Goal: Task Accomplishment & Management: Complete application form

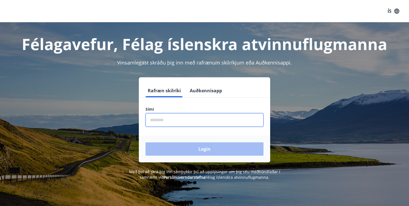
click at [239, 120] on input "phone" at bounding box center [204, 120] width 118 height 14
type input "********"
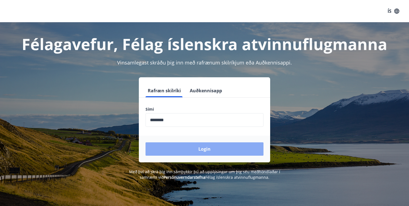
click at [209, 146] on button "Login" at bounding box center [204, 148] width 118 height 13
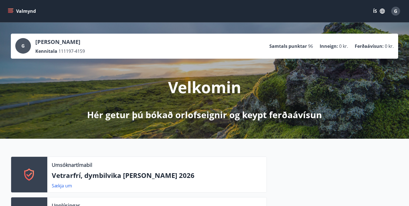
click at [118, 177] on p "Vetrarfrí, dymbilvika [PERSON_NAME] 2026" at bounding box center [157, 175] width 210 height 9
click at [66, 186] on link "Sækja um" at bounding box center [62, 186] width 20 height 6
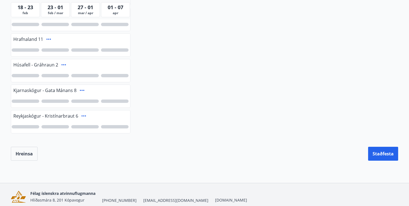
scroll to position [190, 0]
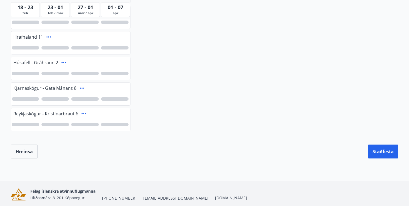
click at [84, 114] on icon at bounding box center [83, 113] width 4 height 1
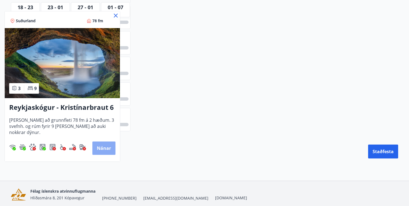
click at [105, 149] on button "Nánar" at bounding box center [103, 148] width 23 height 13
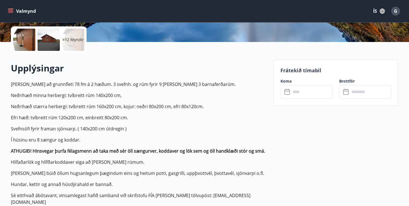
scroll to position [126, 0]
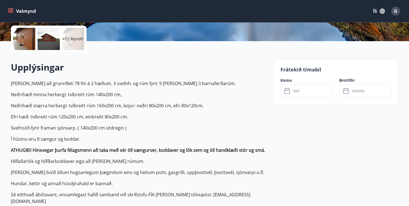
click at [24, 41] on div at bounding box center [24, 39] width 22 height 22
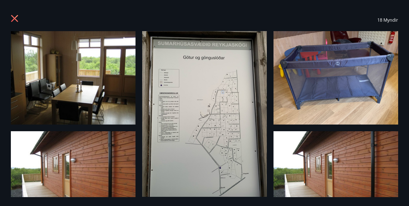
click at [88, 71] on img at bounding box center [73, 77] width 125 height 93
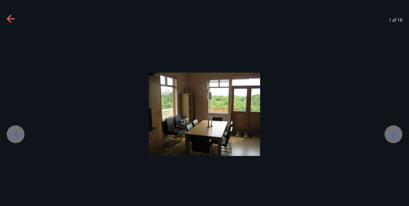
click at [398, 133] on div at bounding box center [393, 134] width 18 height 18
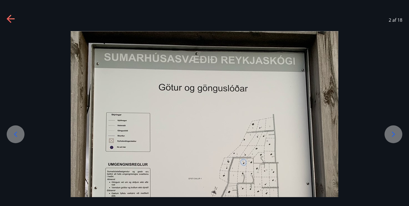
click at [398, 133] on div at bounding box center [393, 134] width 18 height 18
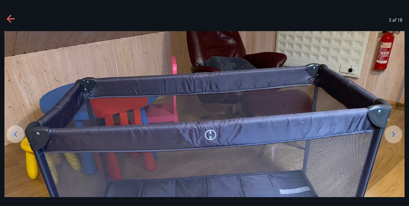
click at [398, 133] on div at bounding box center [393, 134] width 18 height 18
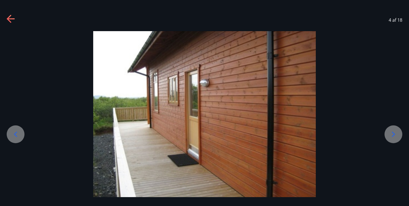
click at [398, 133] on div at bounding box center [393, 134] width 18 height 18
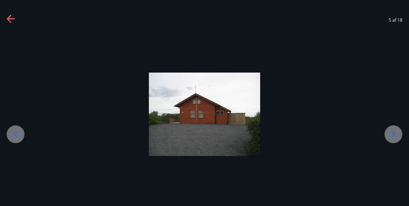
click at [398, 133] on div at bounding box center [393, 134] width 18 height 18
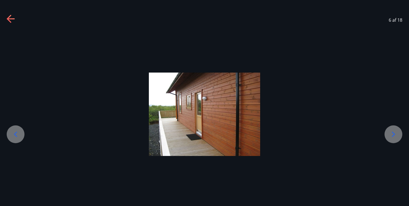
click at [398, 133] on div at bounding box center [393, 134] width 18 height 18
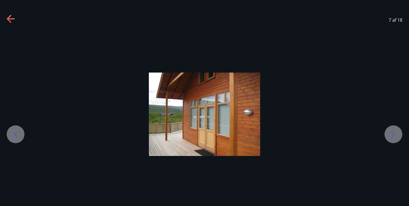
click at [398, 133] on div at bounding box center [393, 134] width 18 height 18
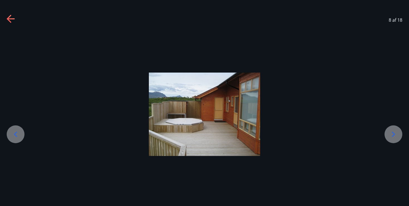
click at [398, 133] on div at bounding box center [393, 134] width 18 height 18
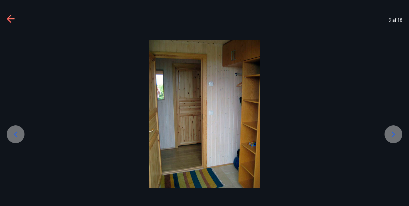
click at [398, 133] on div at bounding box center [393, 134] width 18 height 18
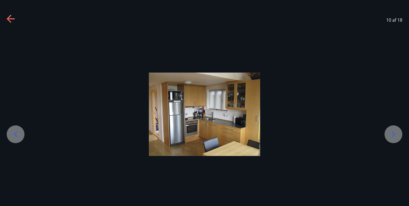
click at [398, 133] on div at bounding box center [393, 134] width 18 height 18
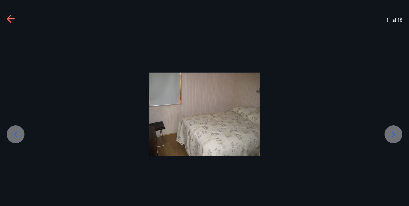
click at [398, 133] on div at bounding box center [393, 134] width 18 height 18
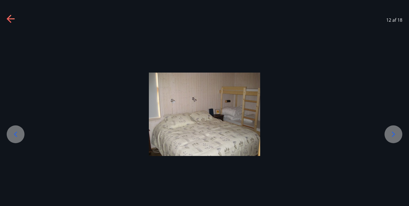
click at [12, 20] on icon at bounding box center [11, 19] width 9 height 9
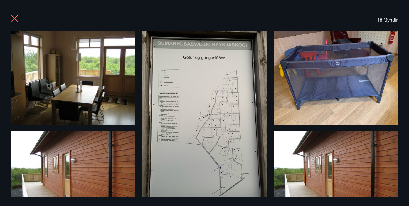
click at [10, 17] on div "18 Myndir" at bounding box center [204, 20] width 400 height 22
click at [14, 18] on icon at bounding box center [14, 18] width 7 height 7
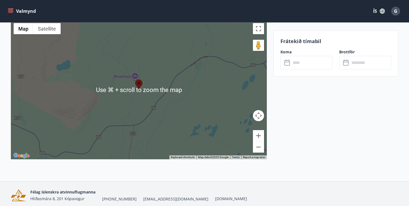
scroll to position [832, 0]
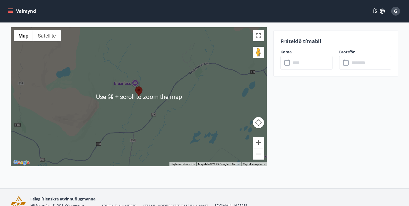
click at [262, 148] on button "Zoom out" at bounding box center [258, 153] width 11 height 11
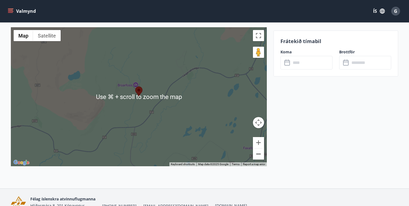
click at [262, 148] on button "Zoom out" at bounding box center [258, 153] width 11 height 11
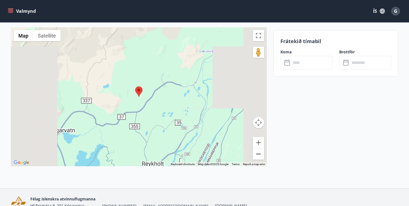
click at [262, 148] on button "Zoom out" at bounding box center [258, 153] width 11 height 11
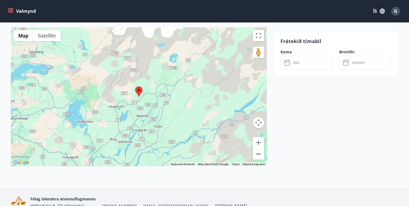
click at [262, 148] on button "Zoom out" at bounding box center [258, 153] width 11 height 11
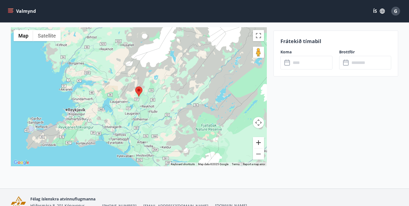
click at [259, 137] on button "Zoom in" at bounding box center [258, 142] width 11 height 11
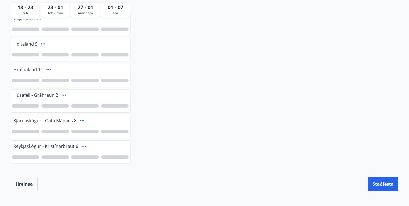
scroll to position [158, 0]
click at [64, 94] on icon at bounding box center [63, 94] width 4 height 1
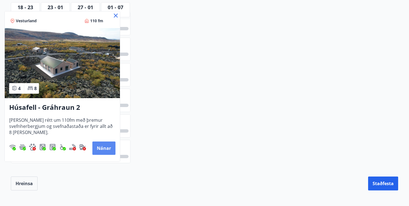
click at [111, 146] on button "Nánar" at bounding box center [103, 148] width 23 height 13
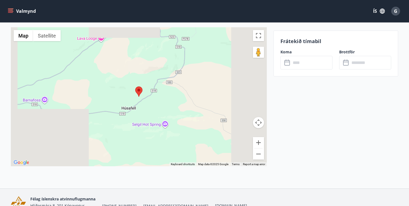
scroll to position [966, 0]
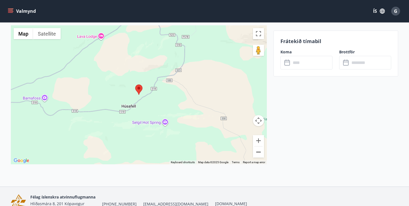
click at [261, 152] on button "Zoom out" at bounding box center [258, 152] width 11 height 11
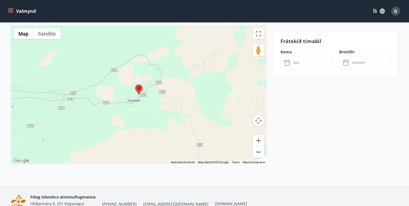
click at [261, 152] on button "Zoom out" at bounding box center [258, 152] width 11 height 11
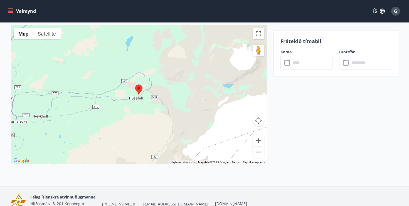
click at [261, 152] on button "Zoom out" at bounding box center [258, 152] width 11 height 11
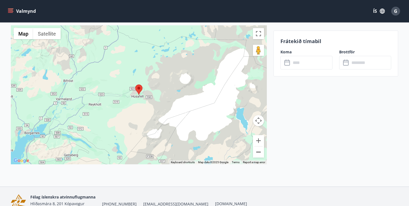
click at [261, 152] on button "Zoom out" at bounding box center [258, 152] width 11 height 11
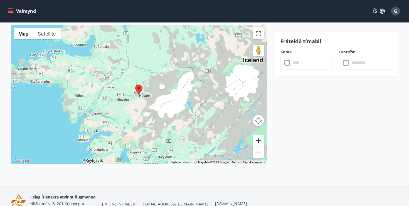
click at [255, 140] on button "Zoom in" at bounding box center [258, 140] width 11 height 11
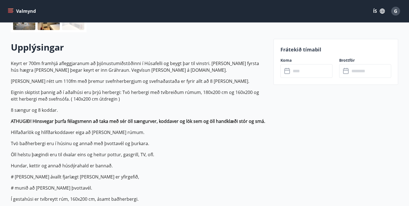
scroll to position [147, 0]
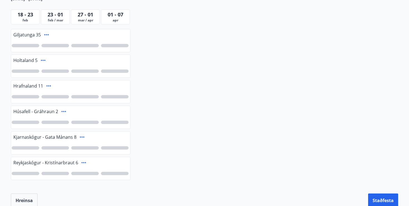
scroll to position [141, 0]
click at [46, 85] on icon at bounding box center [48, 85] width 7 height 7
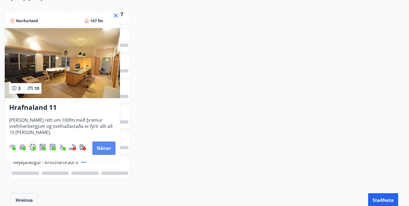
click at [109, 149] on button "Nánar" at bounding box center [103, 148] width 23 height 13
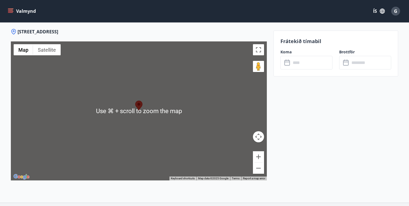
scroll to position [969, 0]
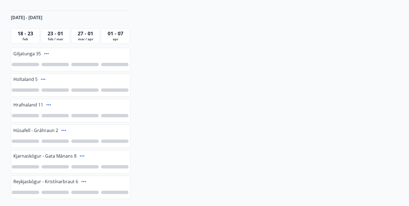
scroll to position [119, 0]
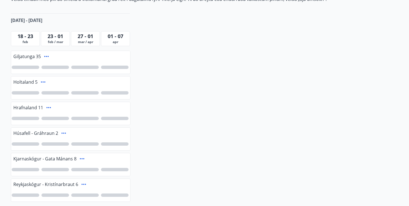
click at [45, 55] on icon at bounding box center [46, 56] width 7 height 7
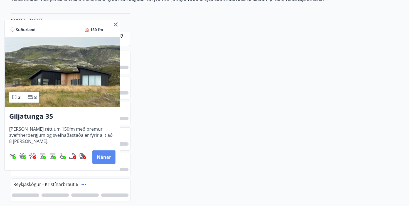
click at [106, 161] on button "Nánar" at bounding box center [103, 156] width 23 height 13
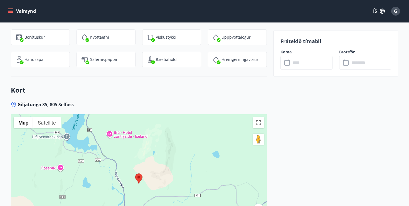
scroll to position [899, 0]
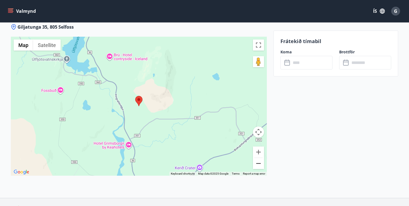
click at [257, 158] on button "Zoom out" at bounding box center [258, 163] width 11 height 11
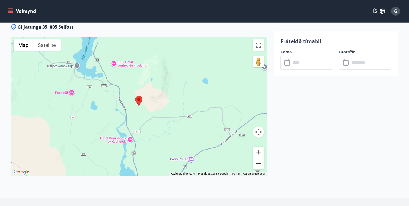
click at [257, 158] on button "Zoom out" at bounding box center [258, 163] width 11 height 11
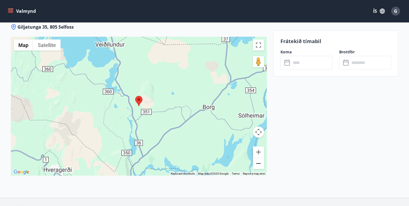
click at [257, 158] on button "Zoom out" at bounding box center [258, 163] width 11 height 11
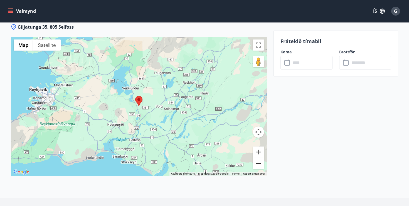
click at [257, 158] on button "Zoom out" at bounding box center [258, 163] width 11 height 11
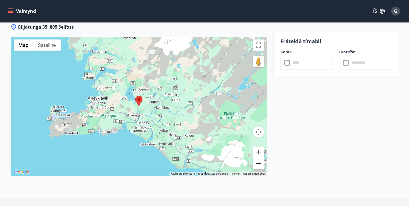
click at [257, 158] on button "Zoom out" at bounding box center [258, 163] width 11 height 11
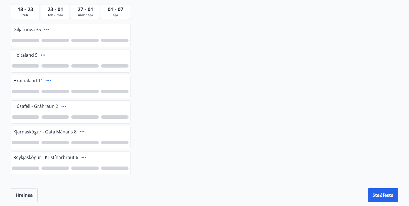
scroll to position [147, 0]
click at [63, 106] on icon at bounding box center [63, 105] width 7 height 7
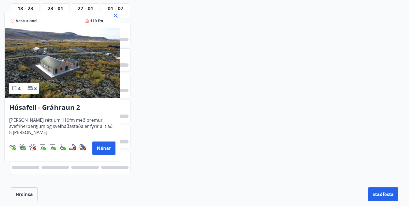
click at [113, 13] on icon at bounding box center [115, 15] width 7 height 7
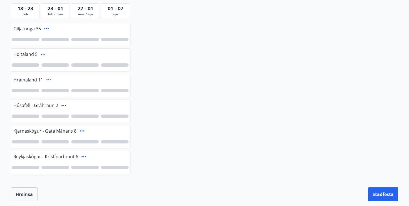
click at [28, 106] on span "Húsafell - Gráhraun 2" at bounding box center [35, 105] width 45 height 6
click at [28, 117] on div at bounding box center [26, 116] width 28 height 3
click at [53, 117] on div at bounding box center [55, 116] width 28 height 3
click at [85, 116] on div at bounding box center [85, 116] width 28 height 3
click at [114, 117] on div at bounding box center [115, 116] width 28 height 3
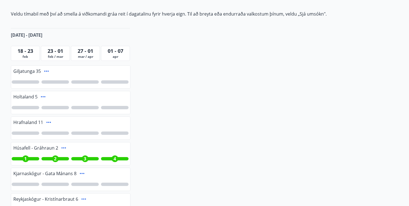
scroll to position [113, 0]
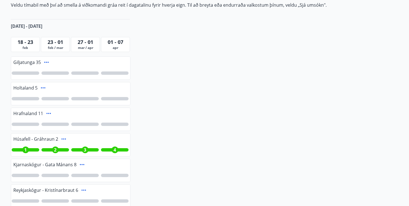
click at [116, 149] on div "4" at bounding box center [114, 150] width 7 height 7
click at [91, 149] on div "3" at bounding box center [85, 149] width 28 height 3
click at [55, 147] on span "2" at bounding box center [55, 150] width 3 height 6
click at [33, 148] on div "1" at bounding box center [26, 149] width 28 height 3
